Goal: Task Accomplishment & Management: Use online tool/utility

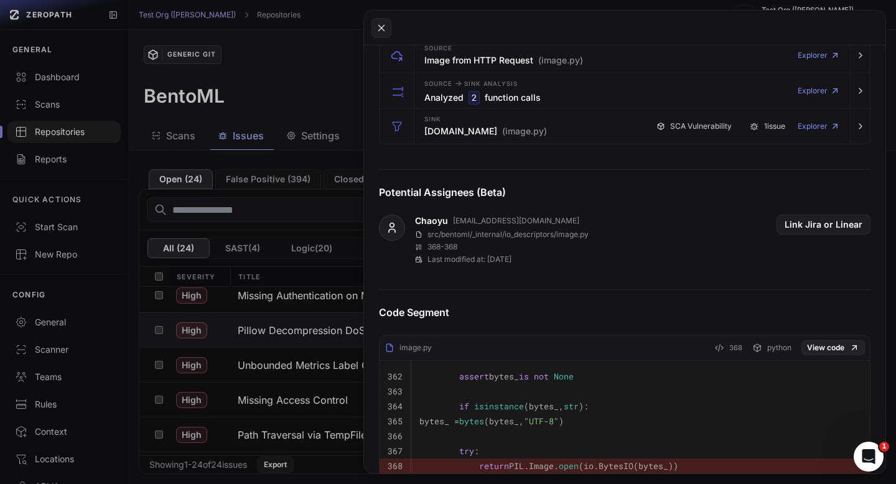
scroll to position [324, 0]
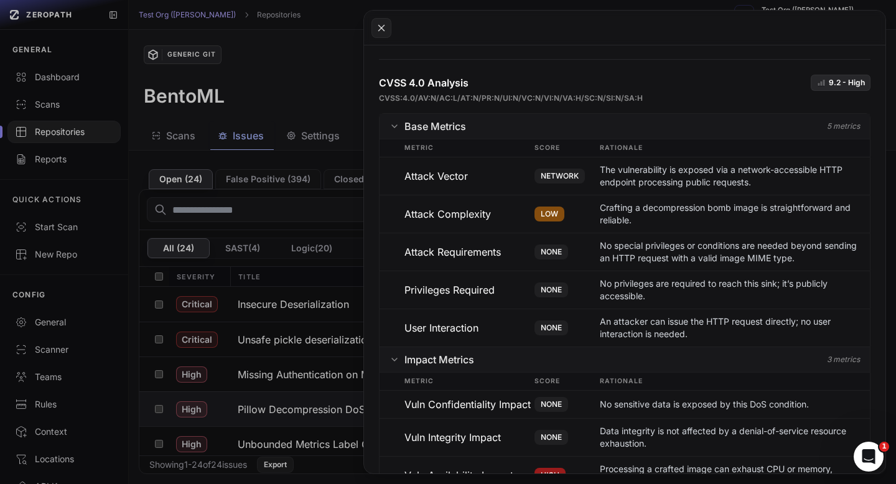
scroll to position [964, 0]
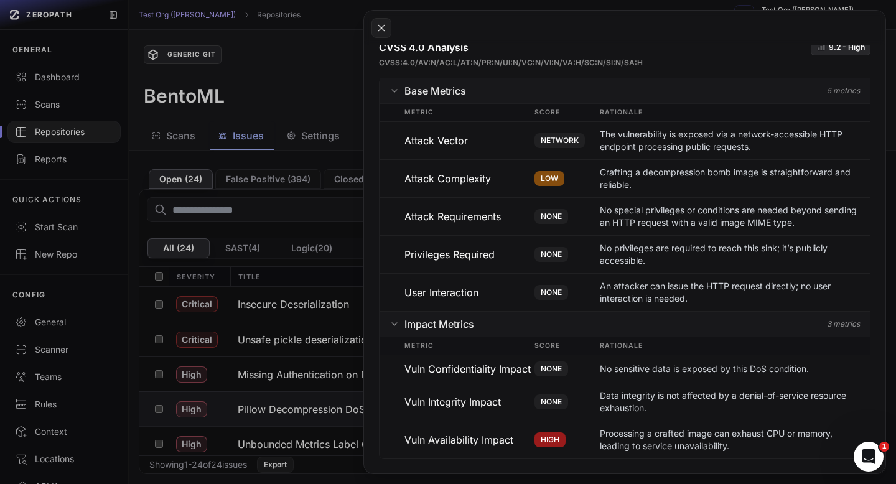
click at [318, 77] on button at bounding box center [448, 242] width 896 height 484
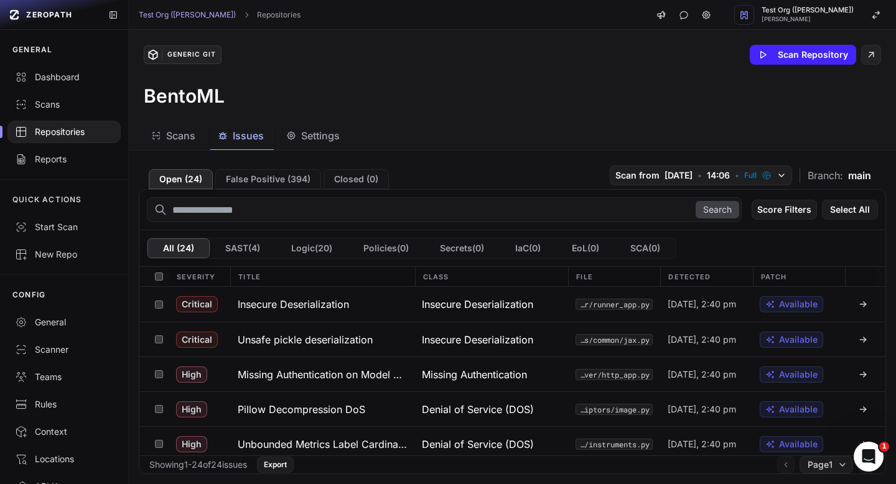
click at [59, 126] on div "Repositories" at bounding box center [64, 132] width 98 height 12
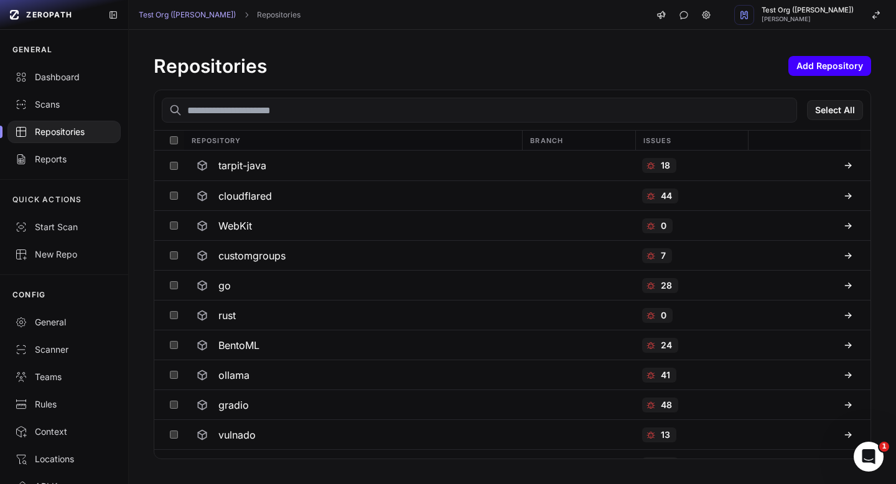
click at [818, 67] on button "Add Repository" at bounding box center [830, 66] width 83 height 20
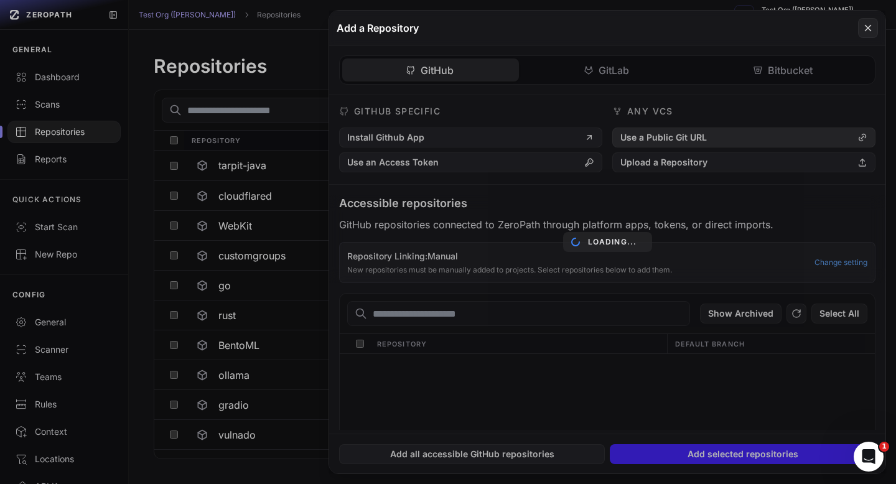
click at [664, 136] on button "Use a Public Git URL" at bounding box center [744, 138] width 263 height 20
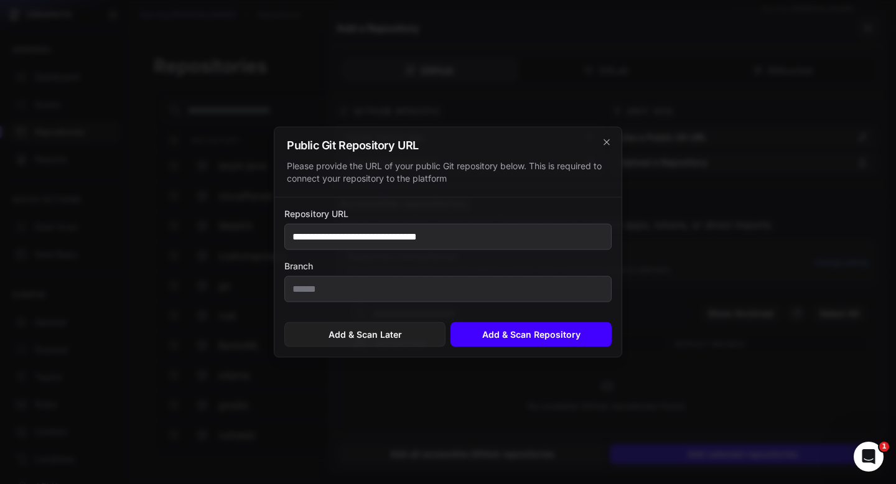
click at [532, 336] on button "Add & Scan Repository" at bounding box center [531, 334] width 161 height 25
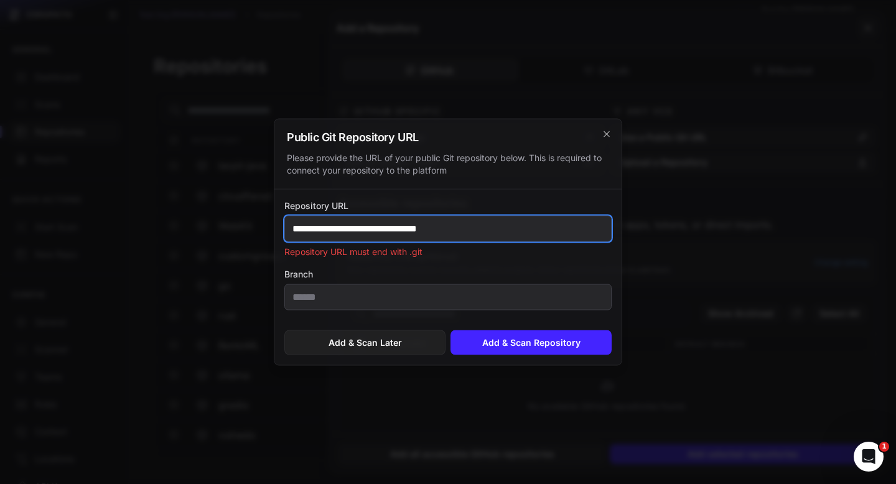
click at [444, 228] on input "**********" at bounding box center [447, 229] width 327 height 26
paste input "****"
type input "**********"
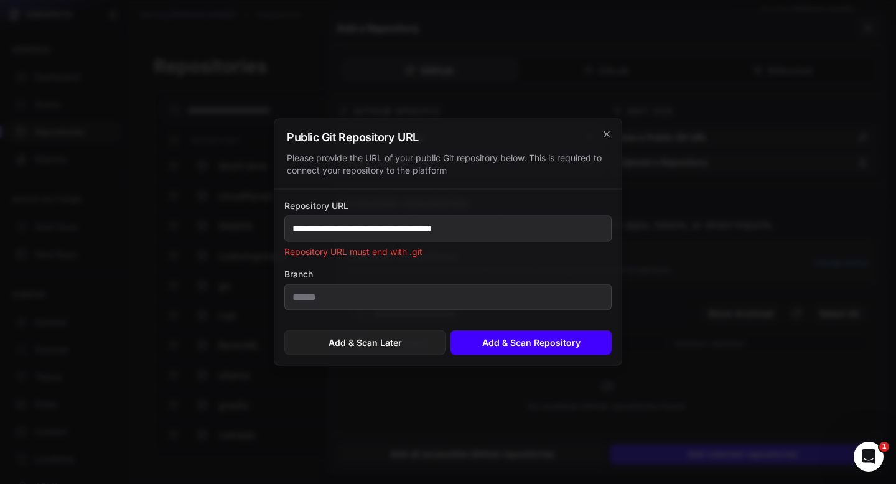
click at [515, 345] on button "Add & Scan Repository" at bounding box center [531, 343] width 161 height 25
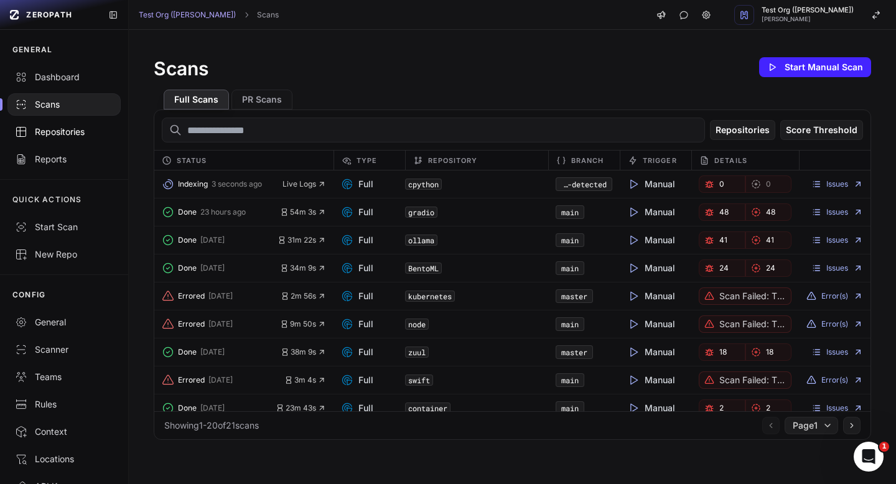
click at [75, 129] on div "Repositories" at bounding box center [64, 132] width 98 height 12
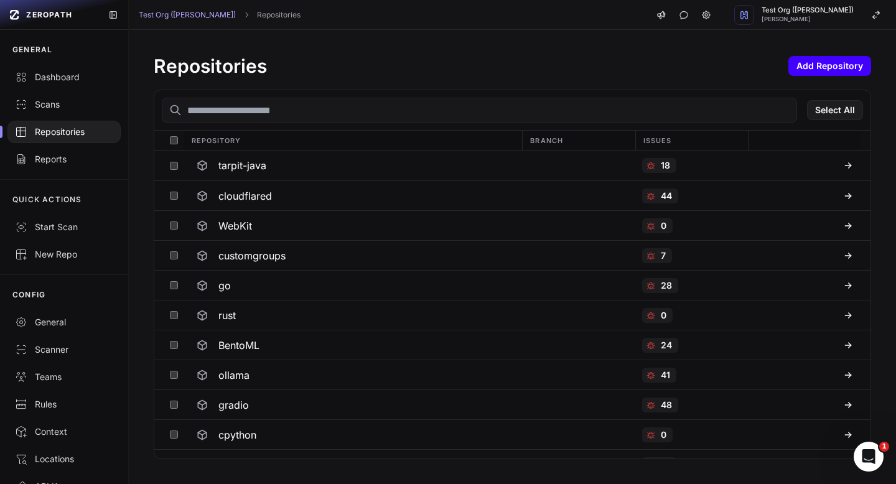
click at [823, 68] on button "Add Repository" at bounding box center [830, 66] width 83 height 20
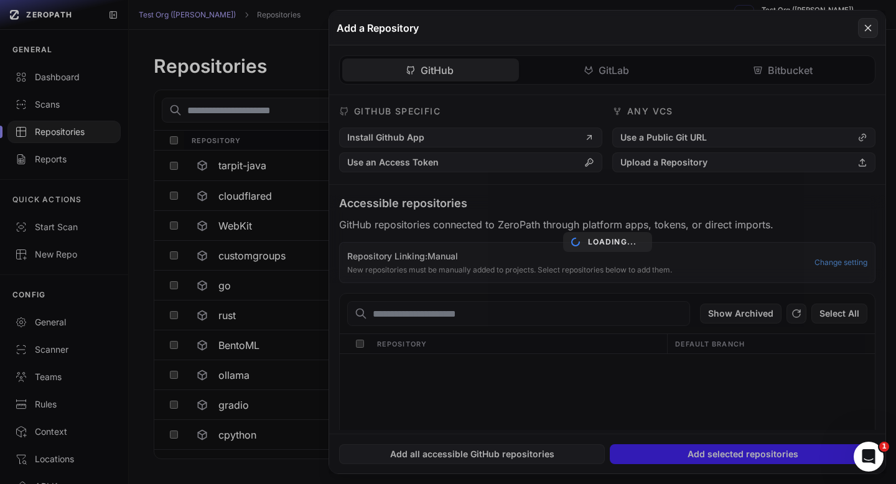
click at [736, 122] on div "Loading..." at bounding box center [607, 242] width 556 height 463
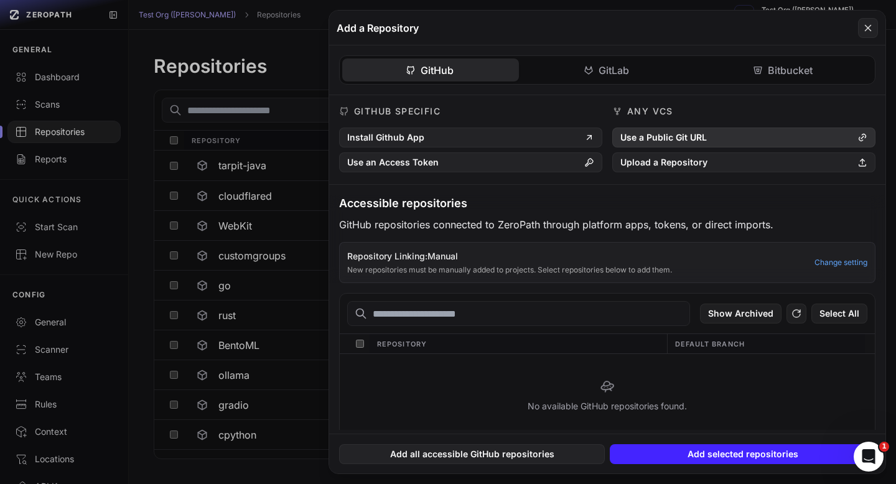
click at [726, 136] on button "Use a Public Git URL" at bounding box center [744, 138] width 263 height 20
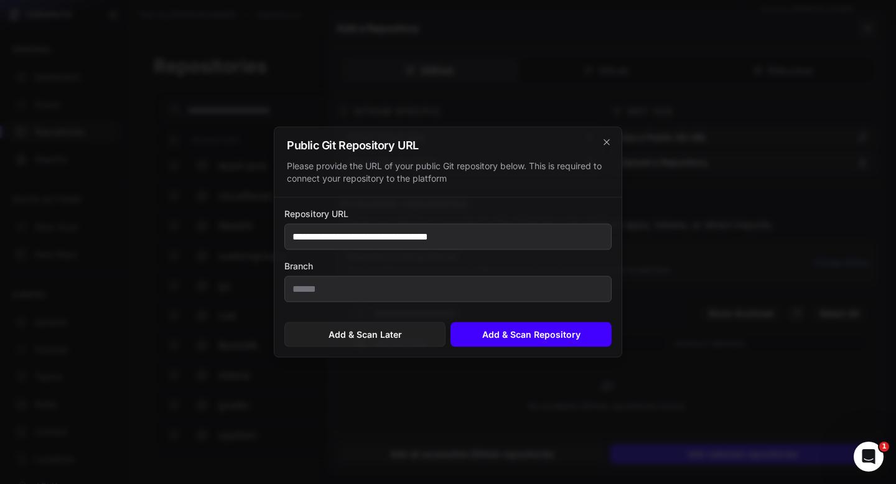
type input "**********"
click at [534, 340] on button "Add & Scan Repository" at bounding box center [531, 334] width 161 height 25
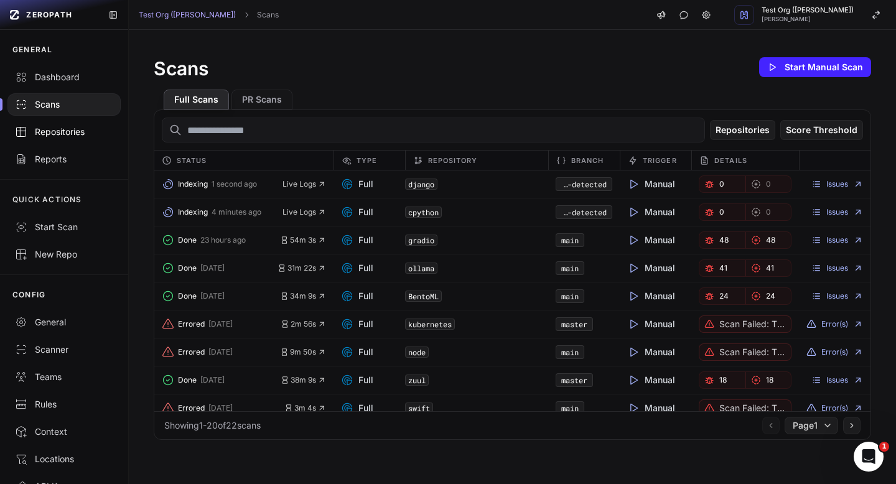
click at [69, 140] on link "Repositories" at bounding box center [64, 131] width 128 height 27
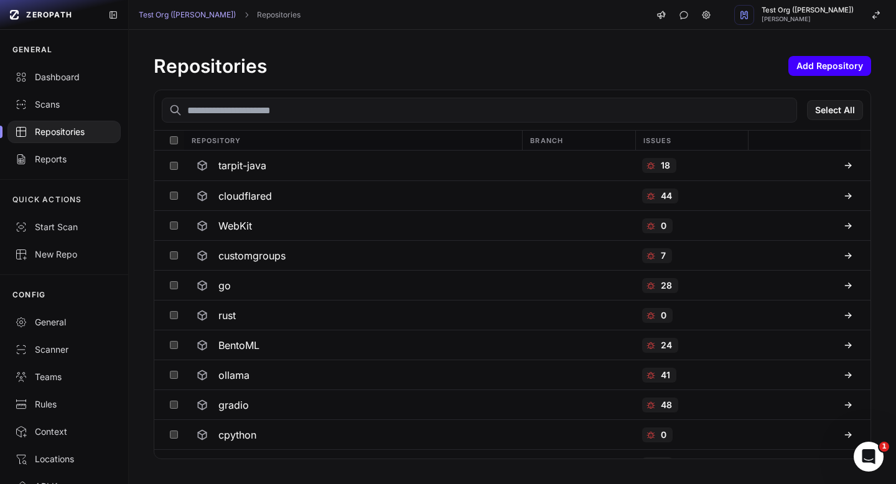
click at [820, 67] on button "Add Repository" at bounding box center [830, 66] width 83 height 20
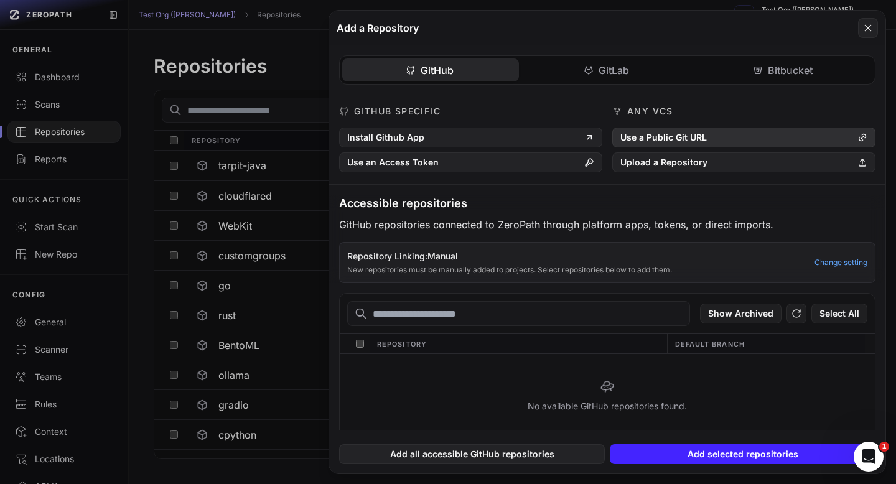
click at [722, 128] on button "Use a Public Git URL" at bounding box center [744, 138] width 263 height 20
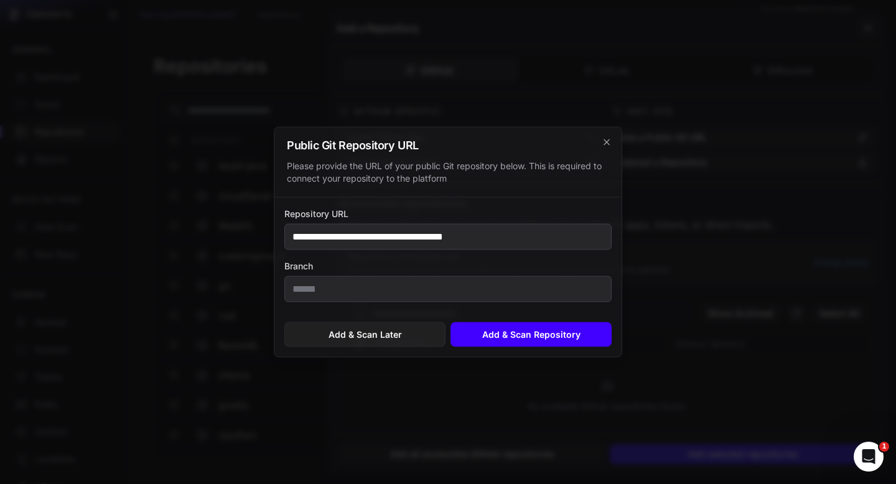
type input "**********"
click at [525, 328] on button "Add & Scan Repository" at bounding box center [531, 334] width 161 height 25
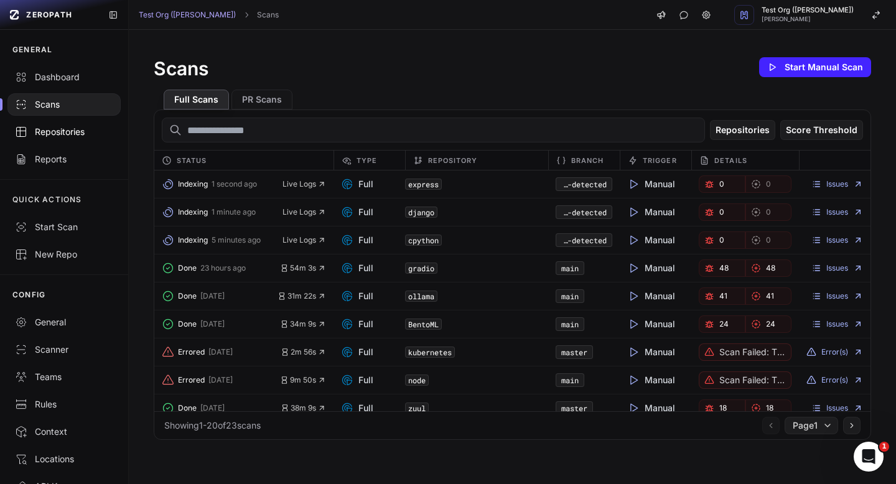
click at [78, 134] on div "Repositories" at bounding box center [64, 132] width 98 height 12
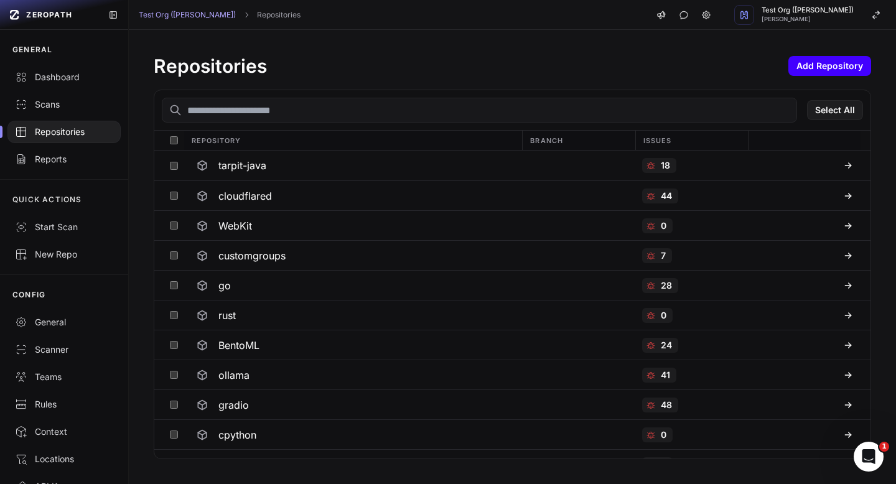
click at [827, 67] on button "Add Repository" at bounding box center [830, 66] width 83 height 20
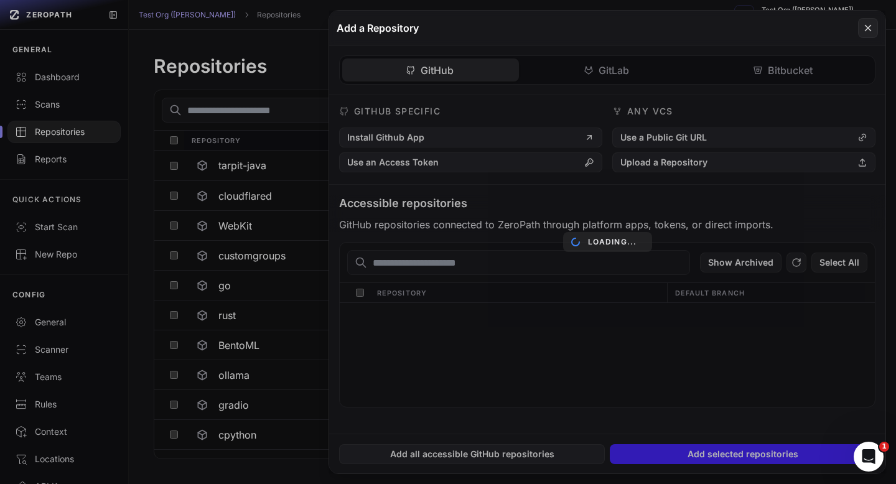
click at [716, 136] on div "Loading..." at bounding box center [607, 242] width 556 height 463
click at [674, 137] on div "Loading..." at bounding box center [607, 242] width 556 height 463
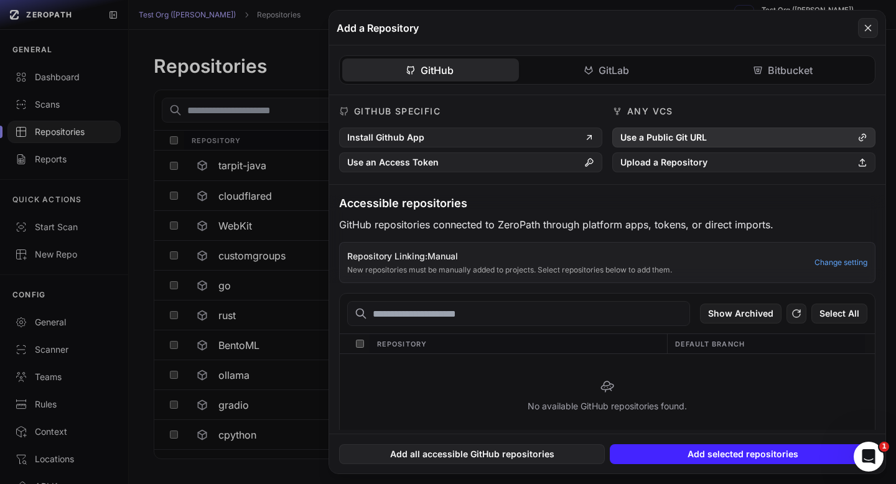
click at [670, 138] on button "Use a Public Git URL" at bounding box center [744, 138] width 263 height 20
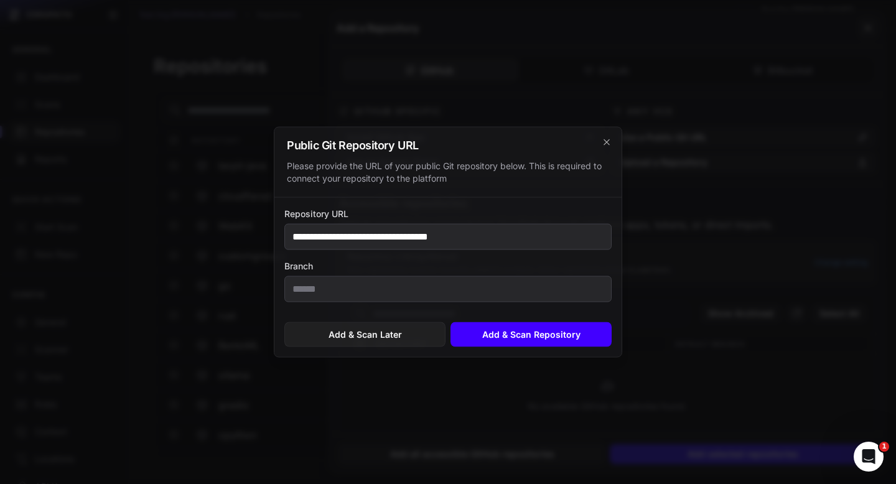
type input "**********"
click at [513, 345] on button "Add & Scan Repository" at bounding box center [531, 334] width 161 height 25
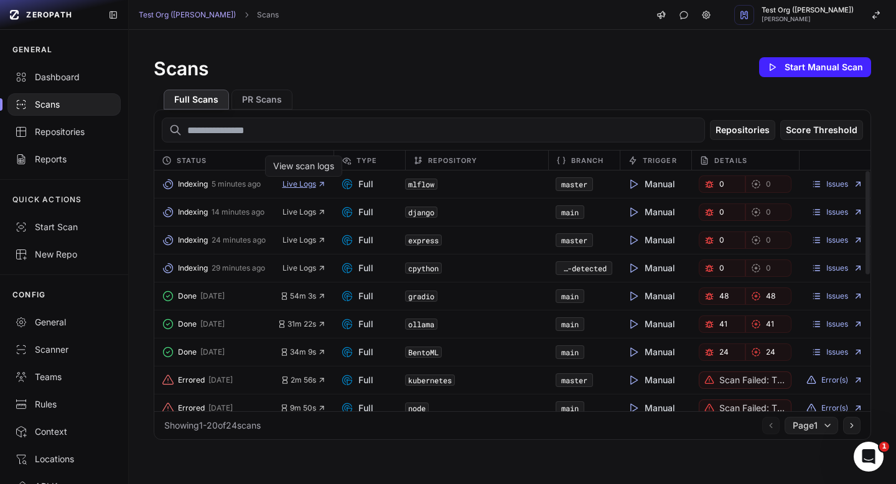
click at [308, 186] on span "Live Logs" at bounding box center [305, 184] width 44 height 10
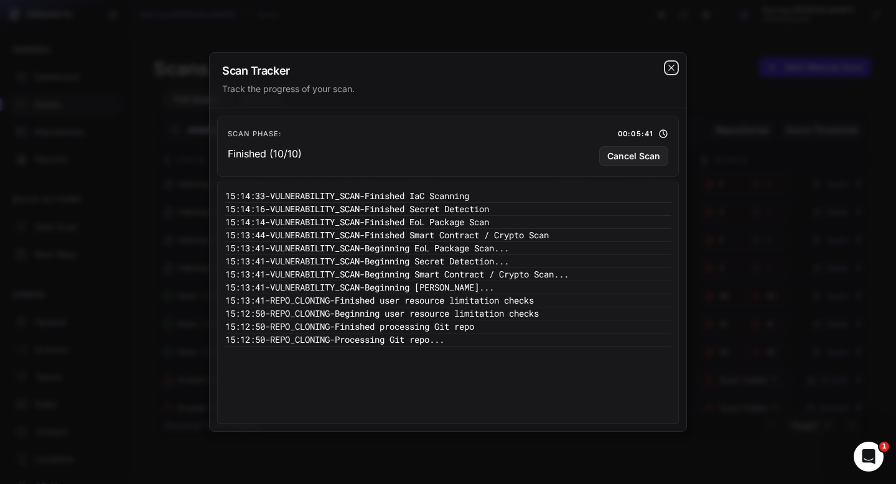
click at [670, 71] on icon "cross 2," at bounding box center [672, 68] width 10 height 10
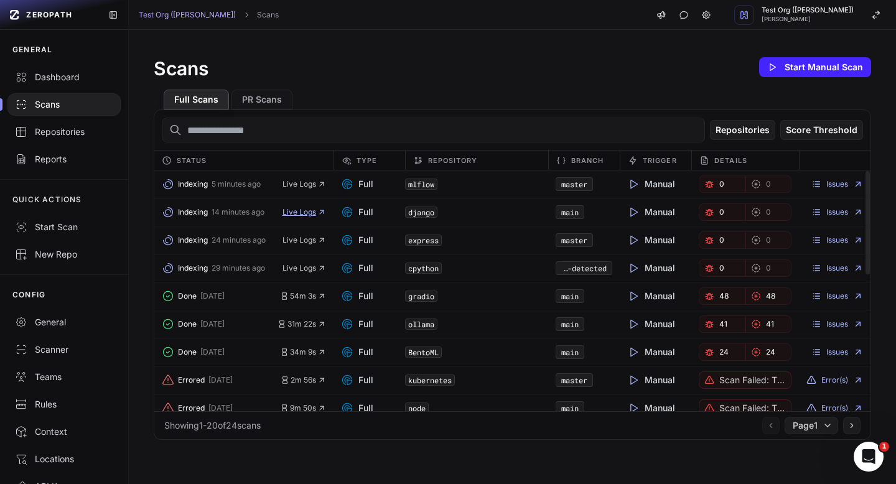
click at [299, 217] on span "Live Logs" at bounding box center [305, 212] width 44 height 10
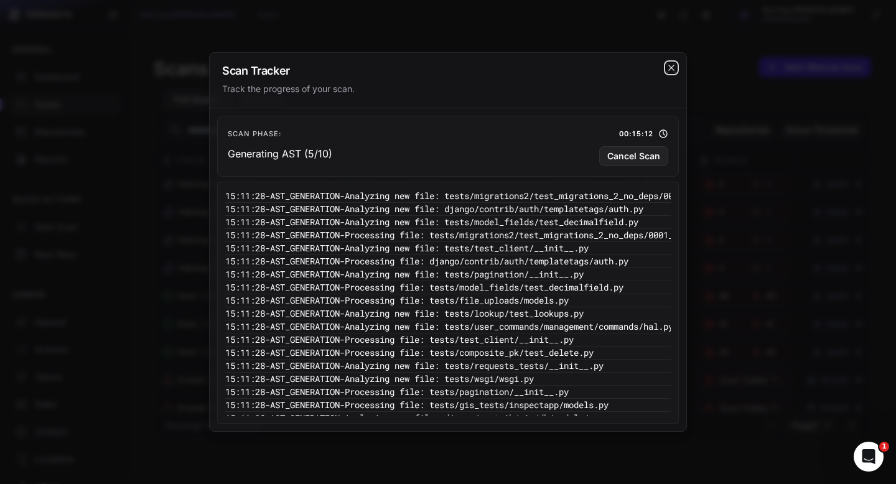
click at [672, 67] on icon "cross 2," at bounding box center [672, 68] width 6 height 6
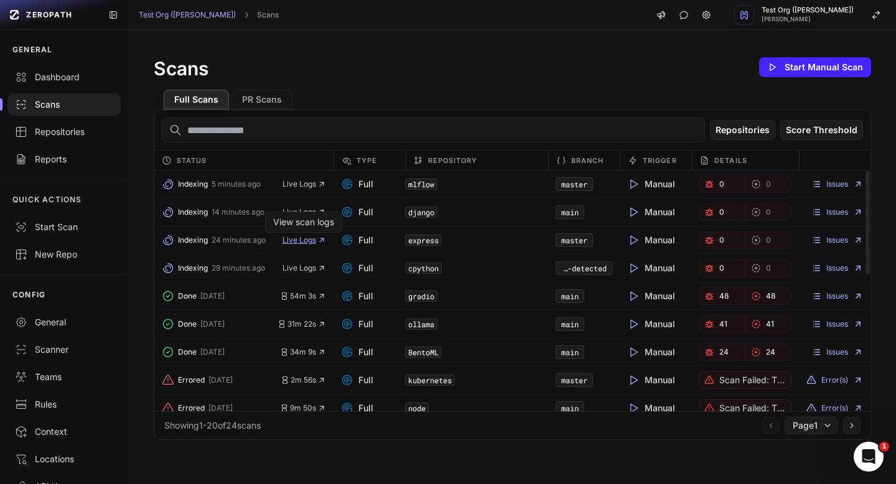
click at [303, 242] on span "Live Logs" at bounding box center [305, 240] width 44 height 10
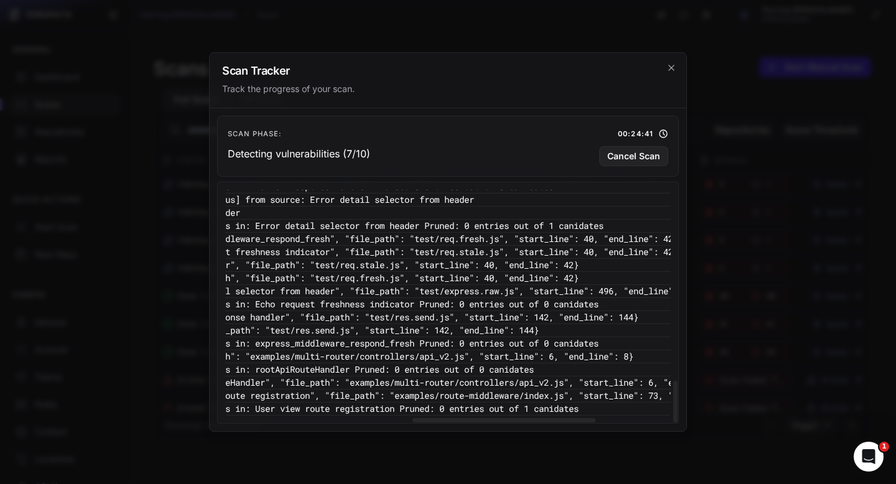
scroll to position [1081, 473]
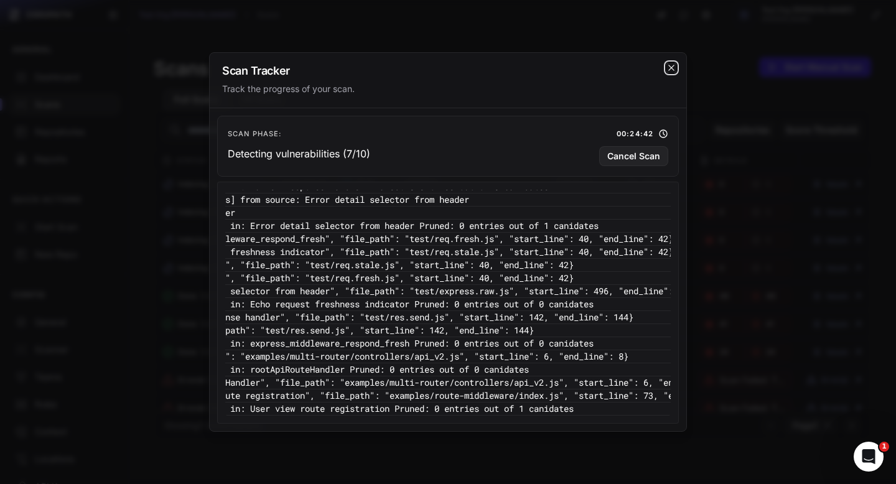
click at [673, 69] on icon "cross 2," at bounding box center [672, 68] width 6 height 6
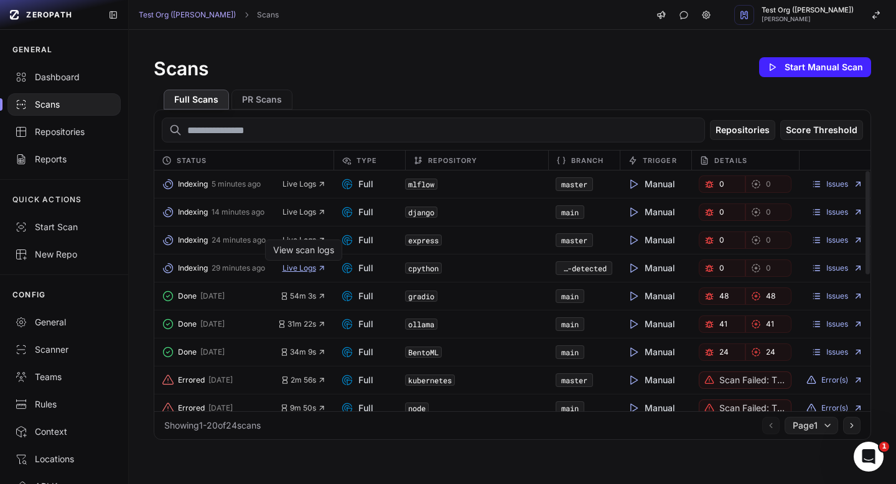
click at [309, 268] on span "Live Logs" at bounding box center [305, 268] width 44 height 10
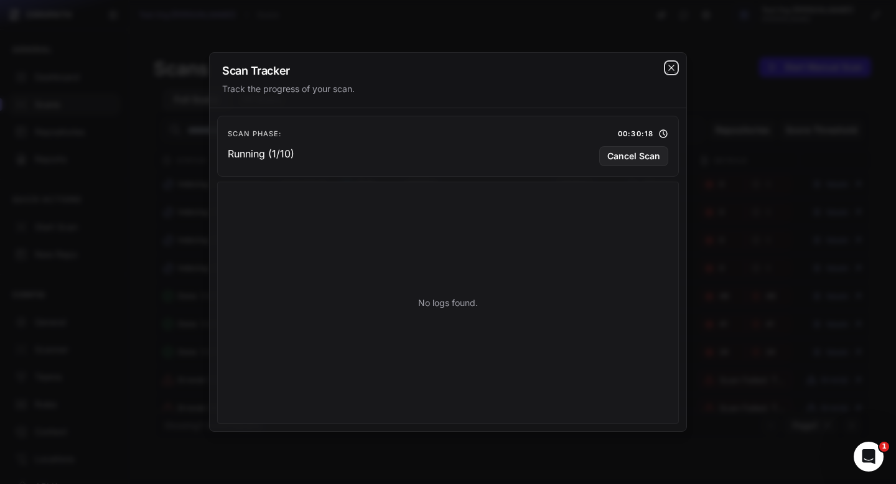
click at [667, 69] on icon "cross 2," at bounding box center [672, 68] width 10 height 10
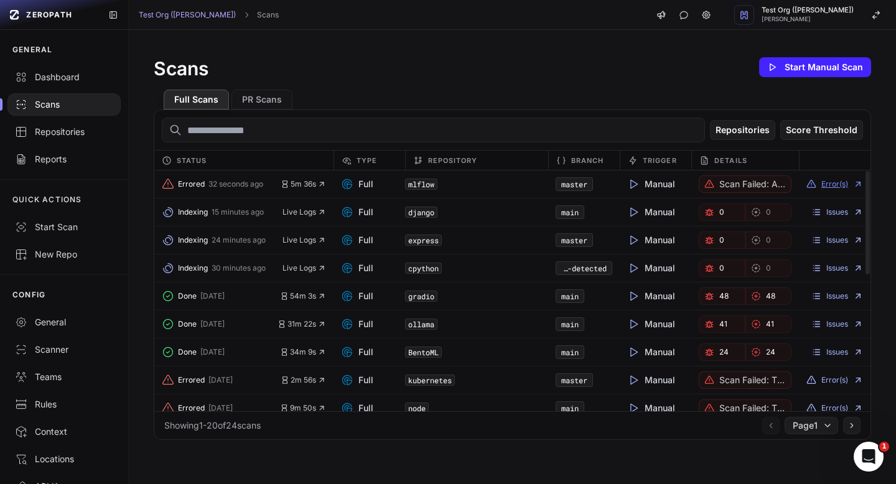
click at [822, 184] on button "Error(s)" at bounding box center [835, 184] width 57 height 10
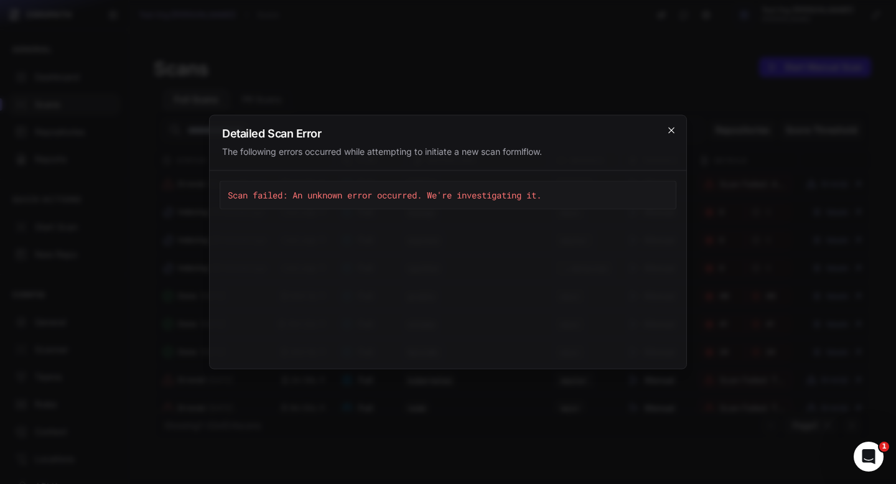
click at [671, 134] on icon "cross 2," at bounding box center [672, 131] width 10 height 10
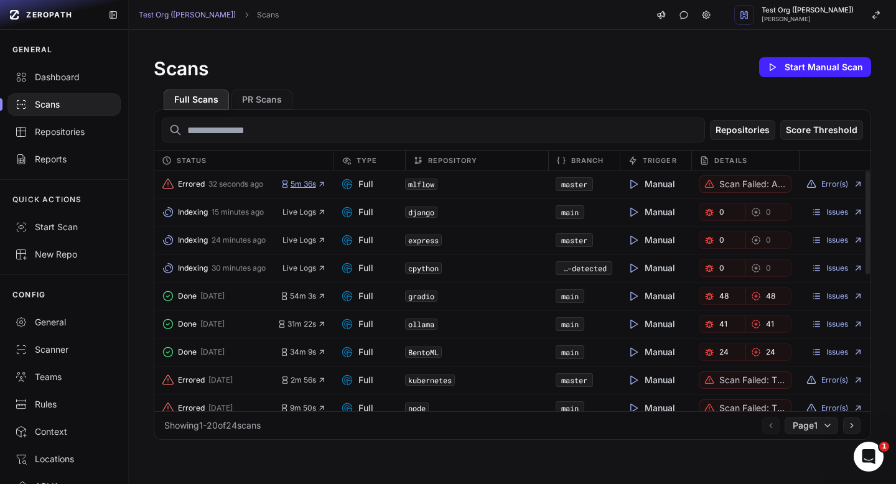
click at [304, 187] on span "5m 36s" at bounding box center [303, 184] width 45 height 10
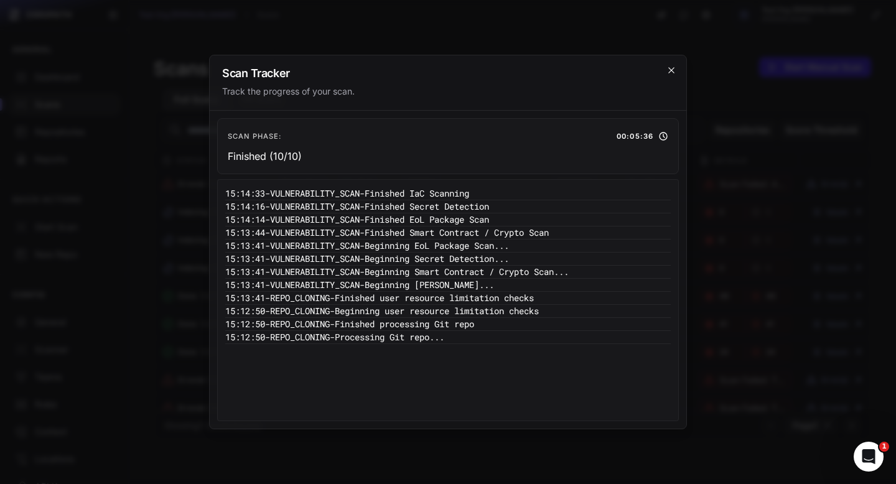
click at [670, 70] on icon "cross 2," at bounding box center [672, 70] width 10 height 10
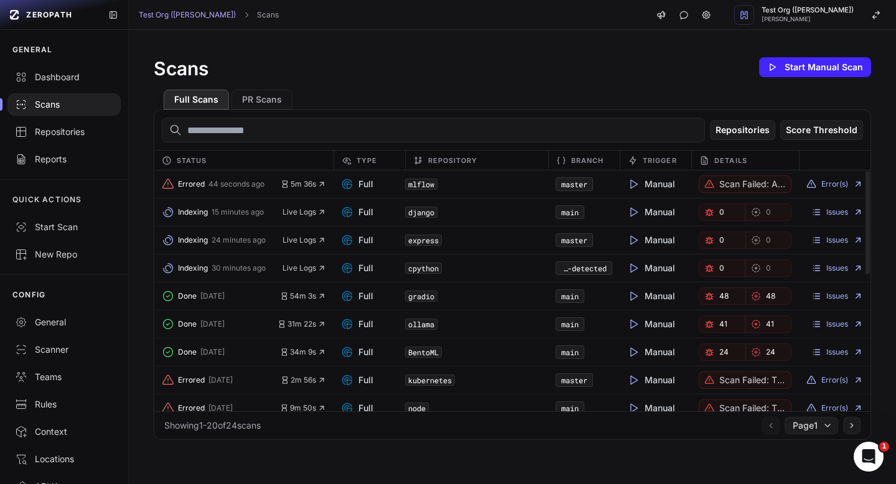
click at [298, 190] on div "Errored 44 seconds ago 5m 36s" at bounding box center [243, 184] width 179 height 17
click at [810, 185] on icon at bounding box center [812, 184] width 10 height 10
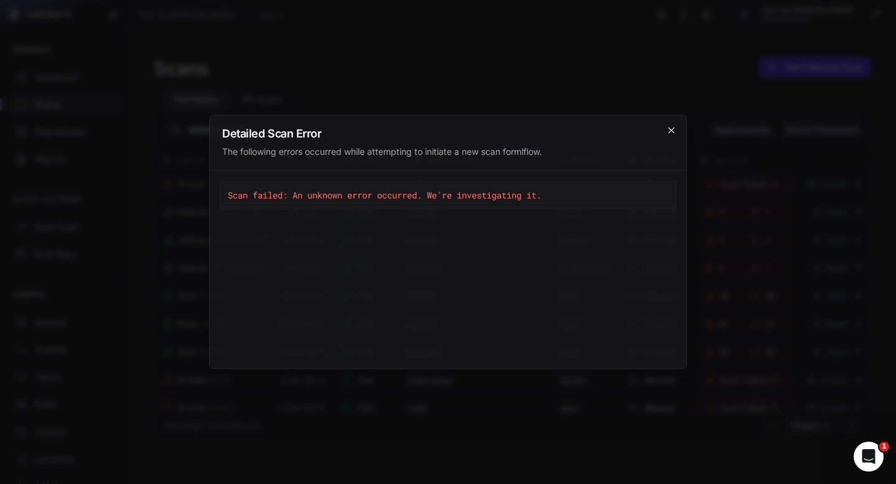
click at [670, 133] on icon "cross 2," at bounding box center [672, 131] width 10 height 10
